Goal: Task Accomplishment & Management: Use online tool/utility

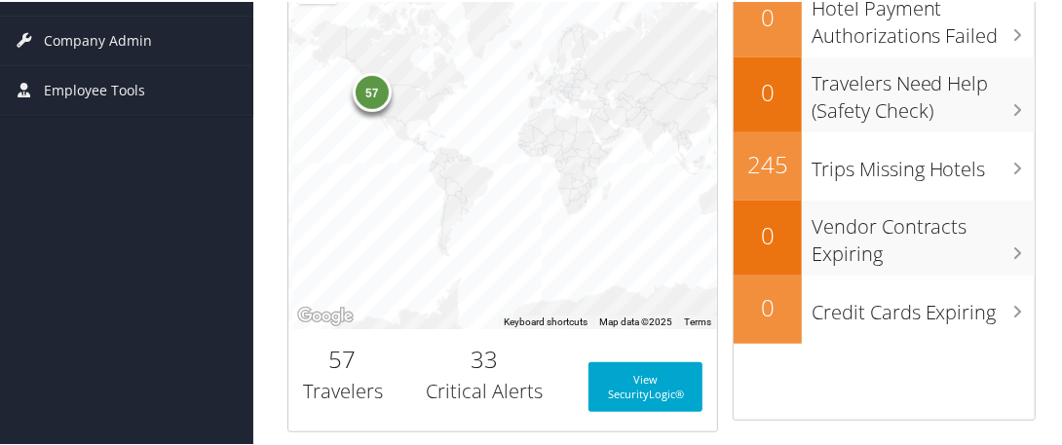
scroll to position [394, 0]
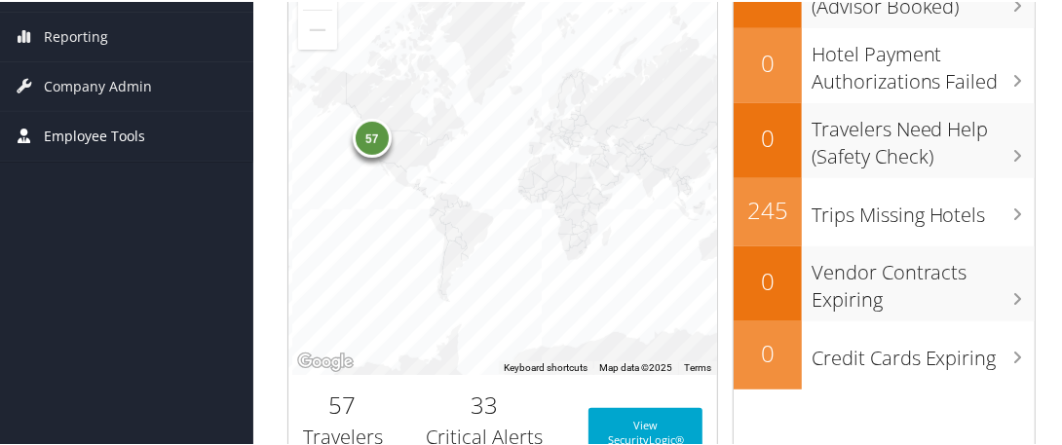
click at [122, 130] on span "Employee Tools" at bounding box center [94, 134] width 101 height 49
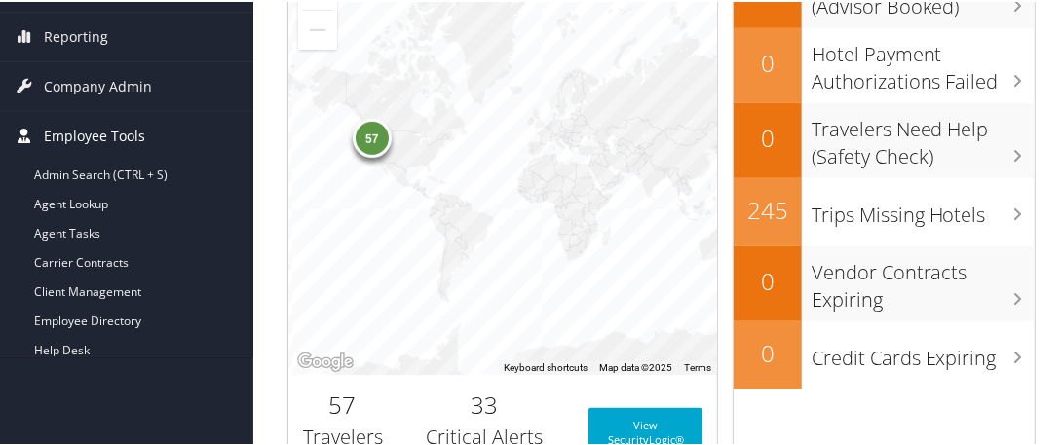
click at [100, 130] on span "Employee Tools" at bounding box center [94, 134] width 101 height 49
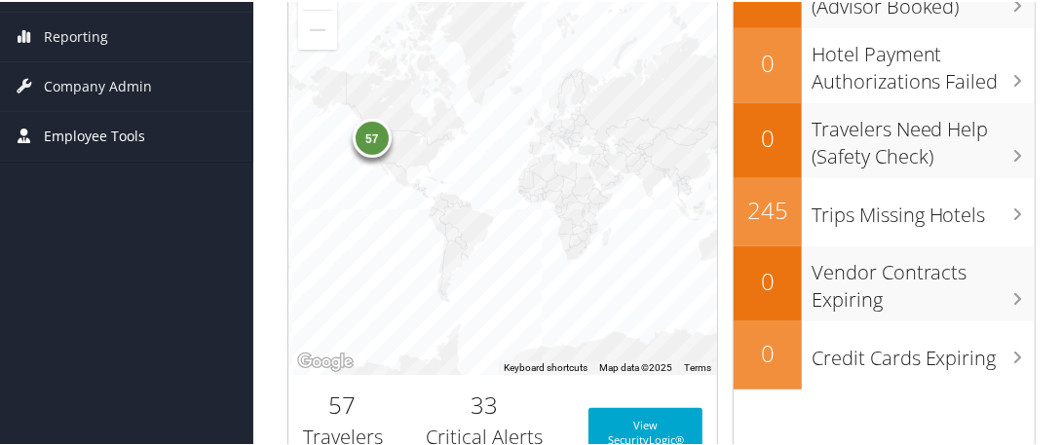
click at [125, 130] on span "Employee Tools" at bounding box center [94, 134] width 101 height 49
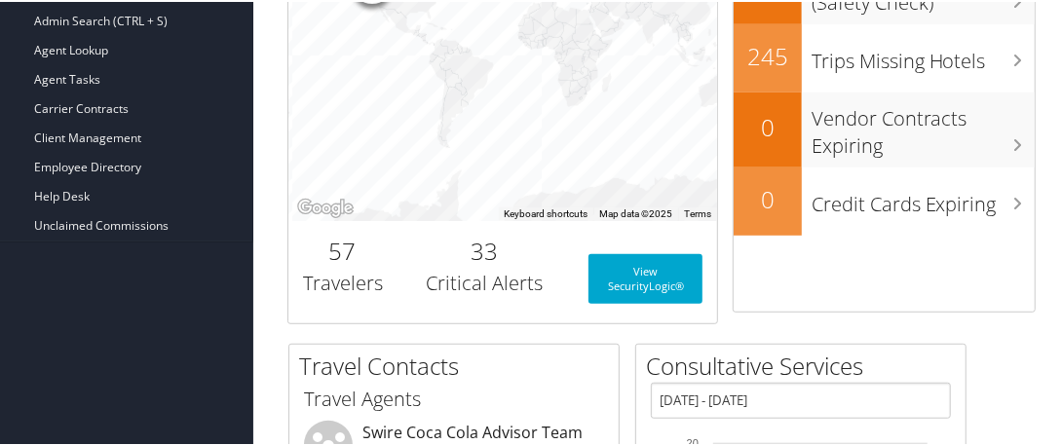
scroll to position [547, 0]
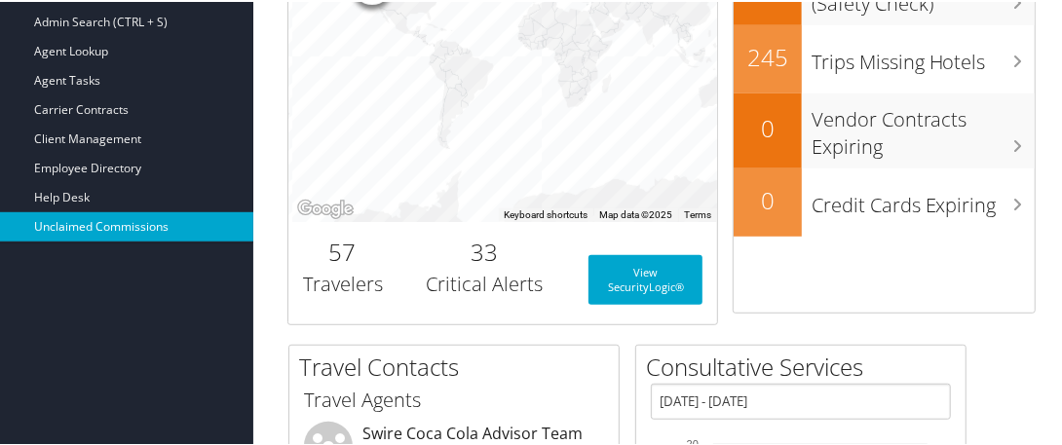
click at [147, 220] on link "Unclaimed Commissions" at bounding box center [126, 224] width 253 height 29
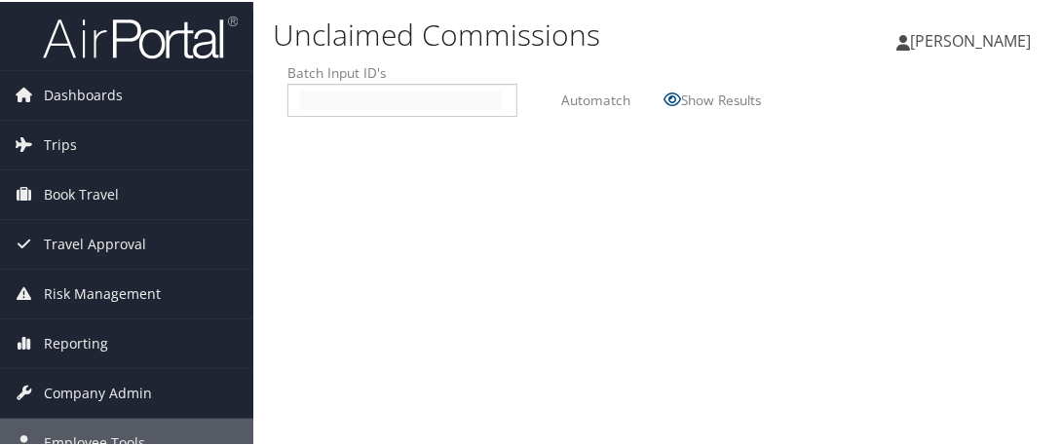
click at [308, 94] on input "text" at bounding box center [401, 98] width 202 height 19
type input "2509013"
click at [574, 102] on label "Automatch" at bounding box center [595, 98] width 69 height 36
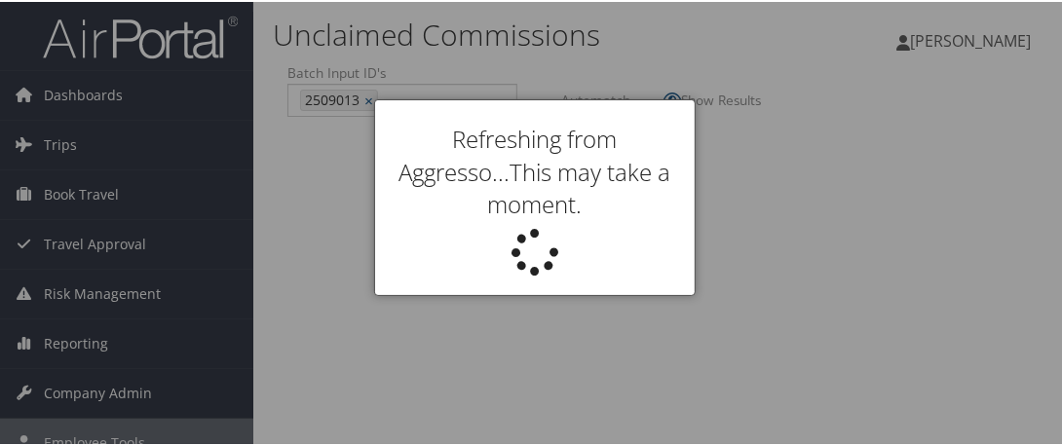
click at [574, 102] on div "Refreshing from Aggresso...This may take a moment." at bounding box center [534, 195] width 319 height 195
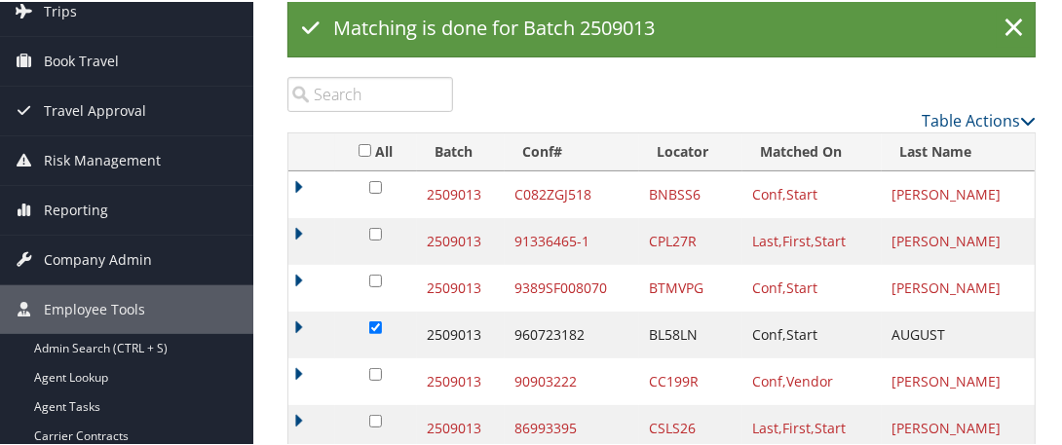
scroll to position [126, 0]
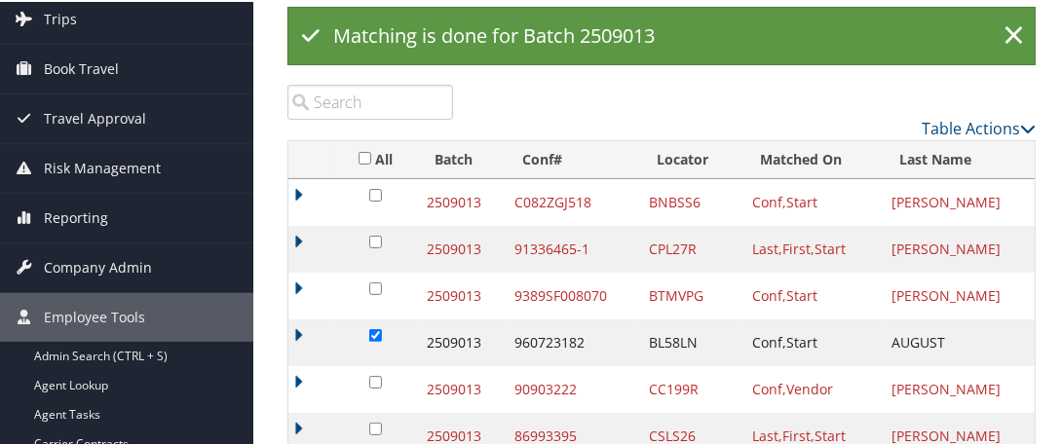
click at [577, 201] on td "C082ZGJ518" at bounding box center [572, 200] width 134 height 47
click at [577, 195] on td "C082ZGJ518" at bounding box center [572, 200] width 134 height 47
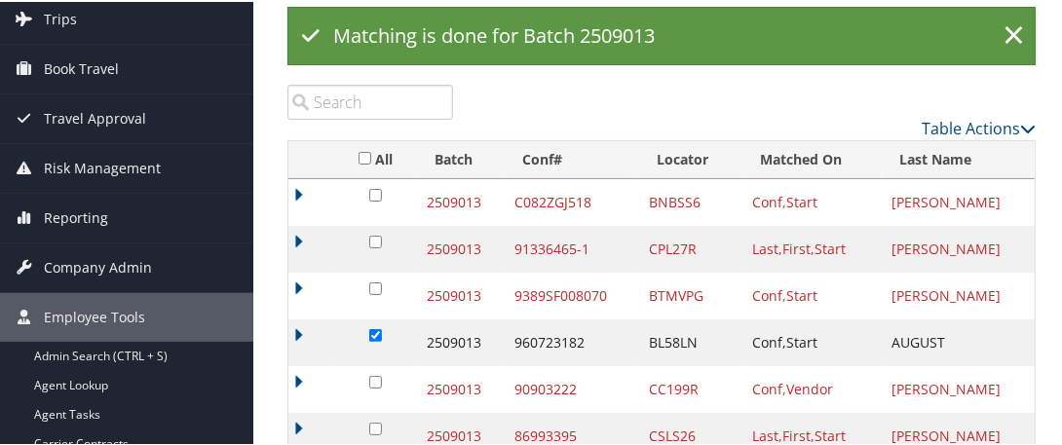
click at [569, 252] on td "91336465-1" at bounding box center [572, 247] width 134 height 47
click at [553, 244] on td "91336465-1" at bounding box center [572, 247] width 134 height 47
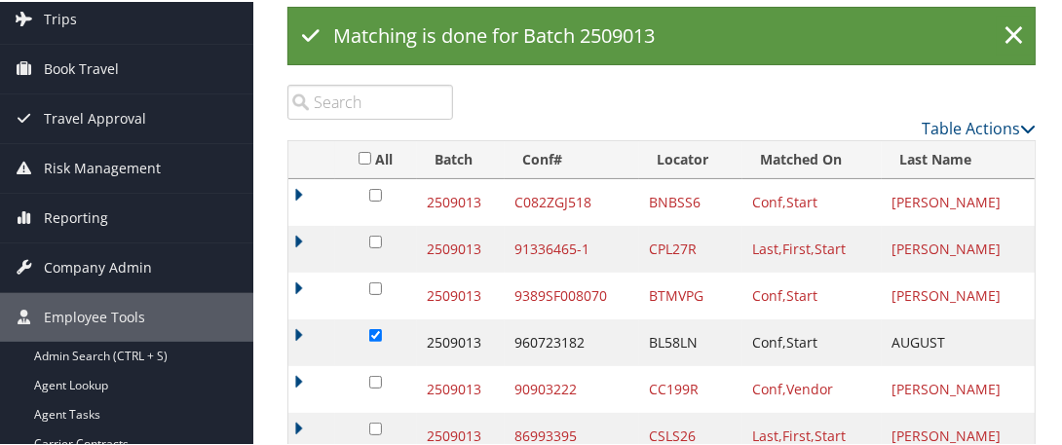
click at [553, 244] on td "91336465-1" at bounding box center [572, 247] width 134 height 47
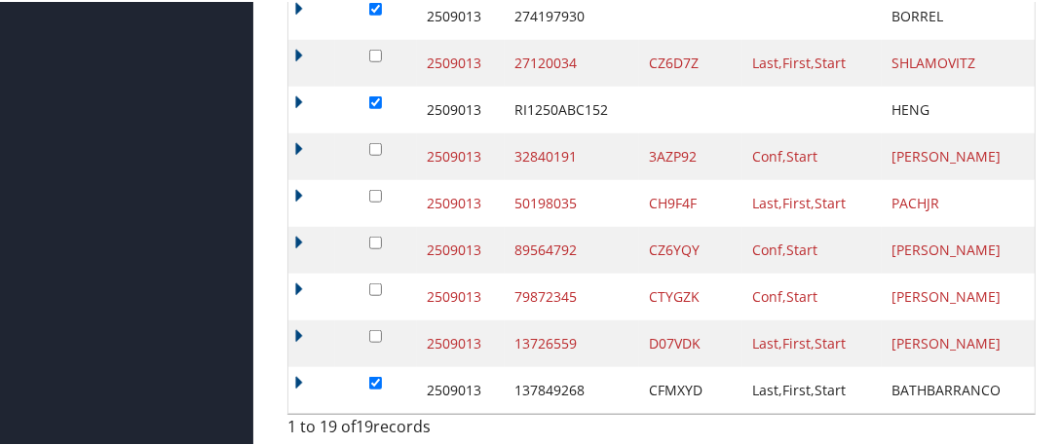
scroll to position [783, 0]
click at [862, 11] on td at bounding box center [811, 13] width 139 height 47
click at [931, 39] on td "SHLAMOVITZ" at bounding box center [957, 60] width 153 height 47
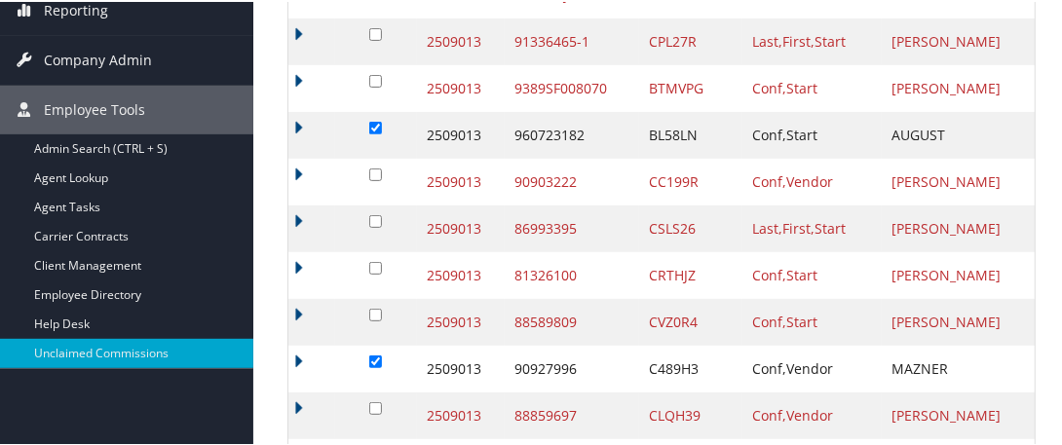
scroll to position [334, 0]
click at [1061, 64] on div "Unclaimed Commissions [PERSON_NAME] [PERSON_NAME] My Settings Travel Agency Con…" at bounding box center [661, 278] width 816 height 1225
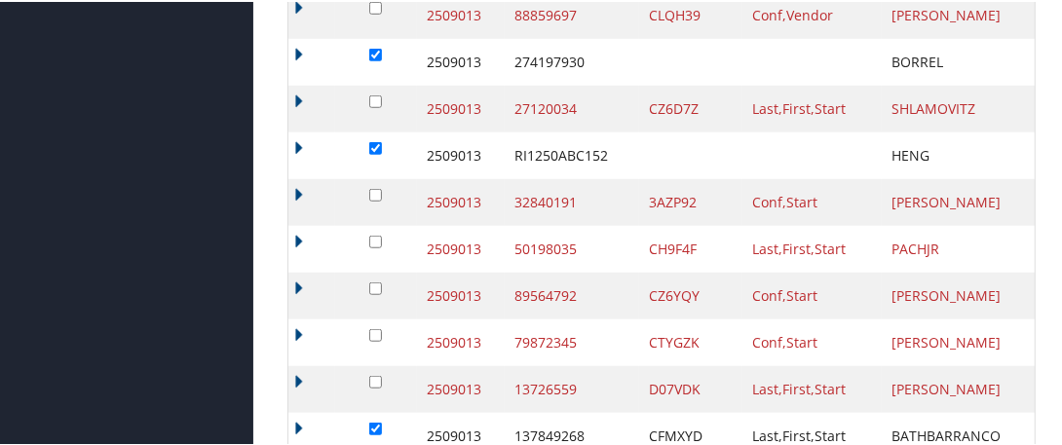
scroll to position [736, 0]
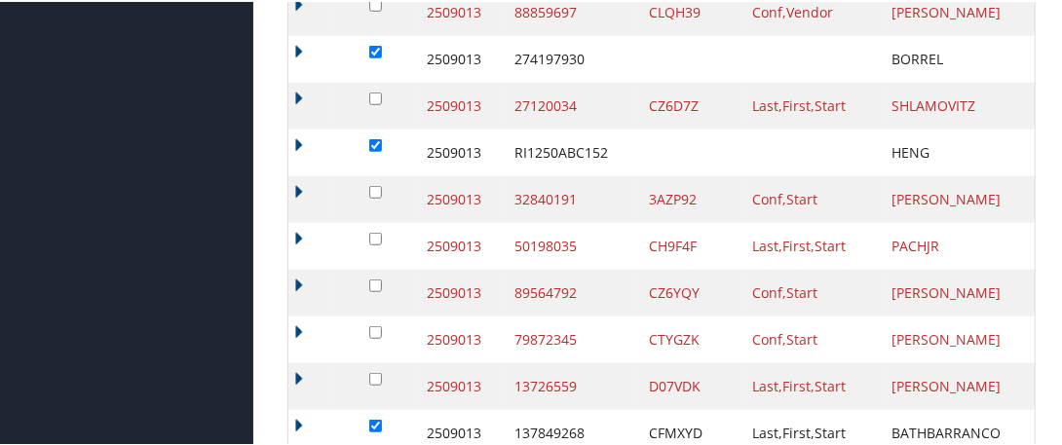
drag, startPoint x: 1061, startPoint y: 304, endPoint x: 1058, endPoint y: 260, distance: 43.9
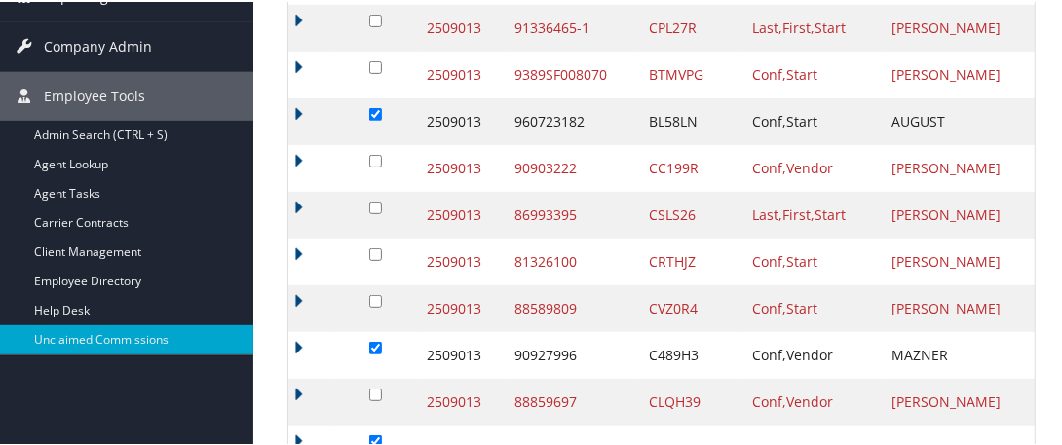
click at [804, 153] on td "Conf,Vendor" at bounding box center [811, 166] width 139 height 47
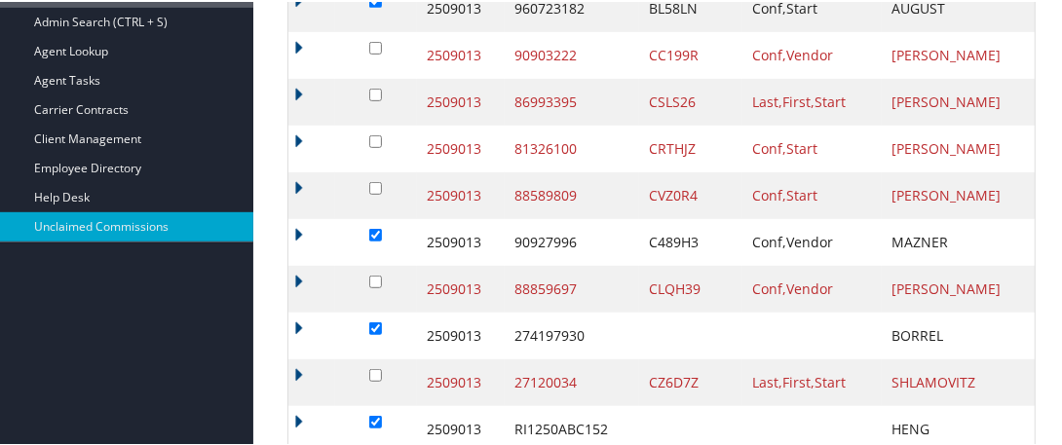
scroll to position [452, 0]
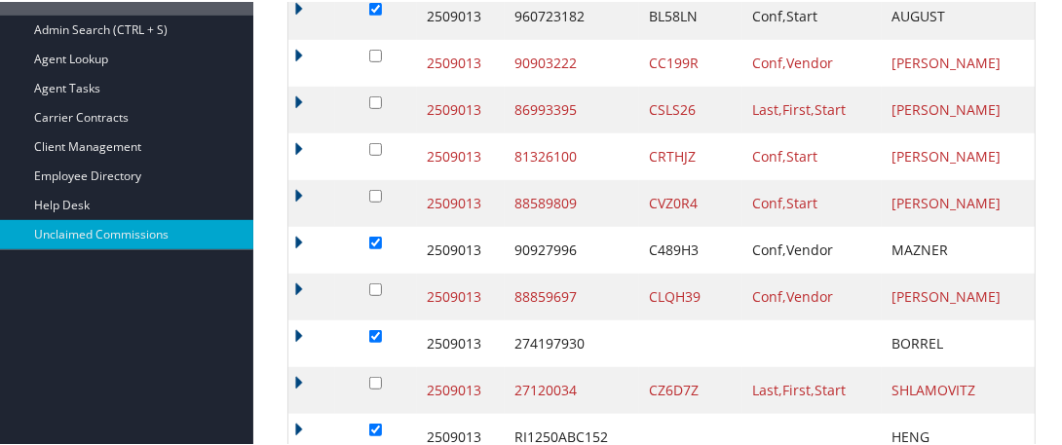
click at [836, 296] on td "Conf,Vendor" at bounding box center [811, 295] width 139 height 47
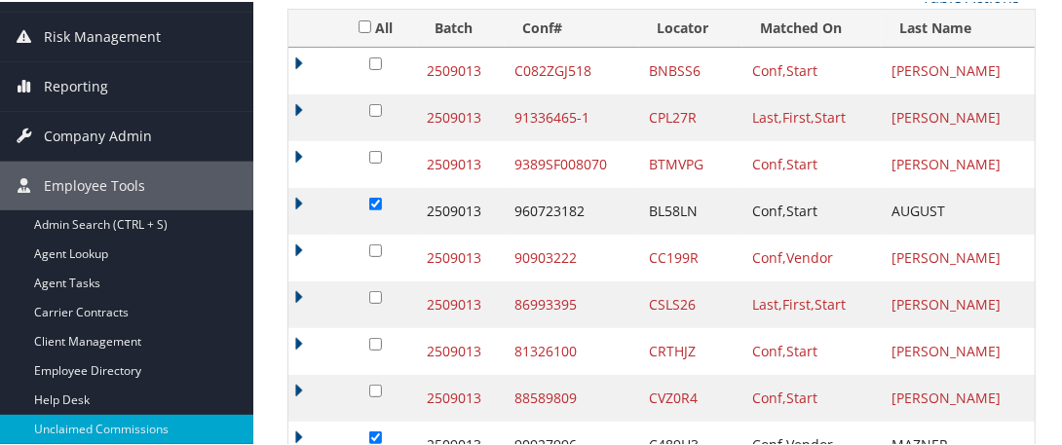
scroll to position [254, 0]
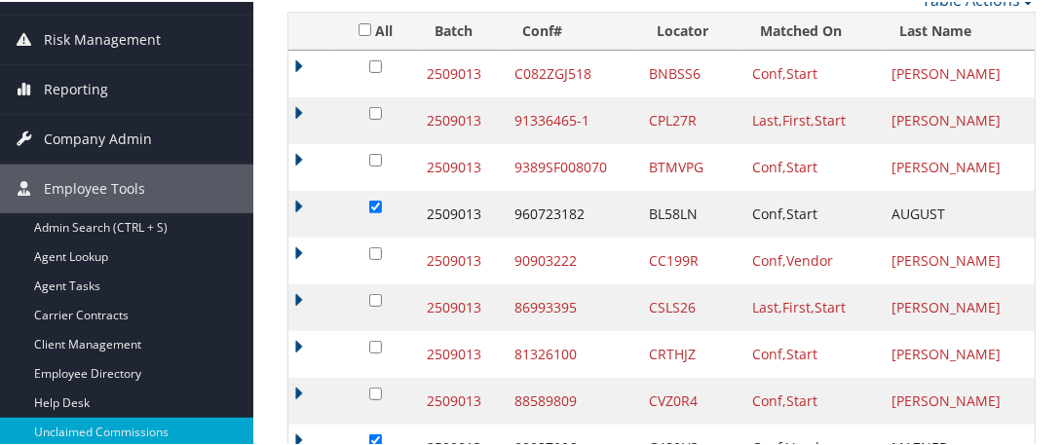
click at [525, 115] on td "91336465-1" at bounding box center [572, 118] width 134 height 47
